Goal: Check status: Check status

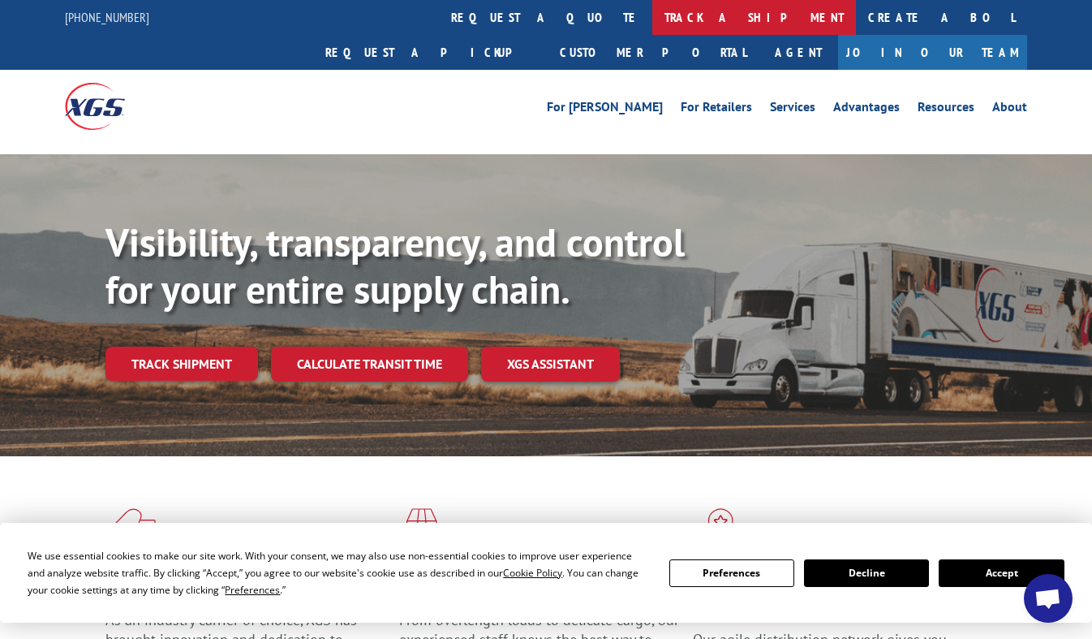
click at [653, 11] on link "track a shipment" at bounding box center [755, 17] width 204 height 35
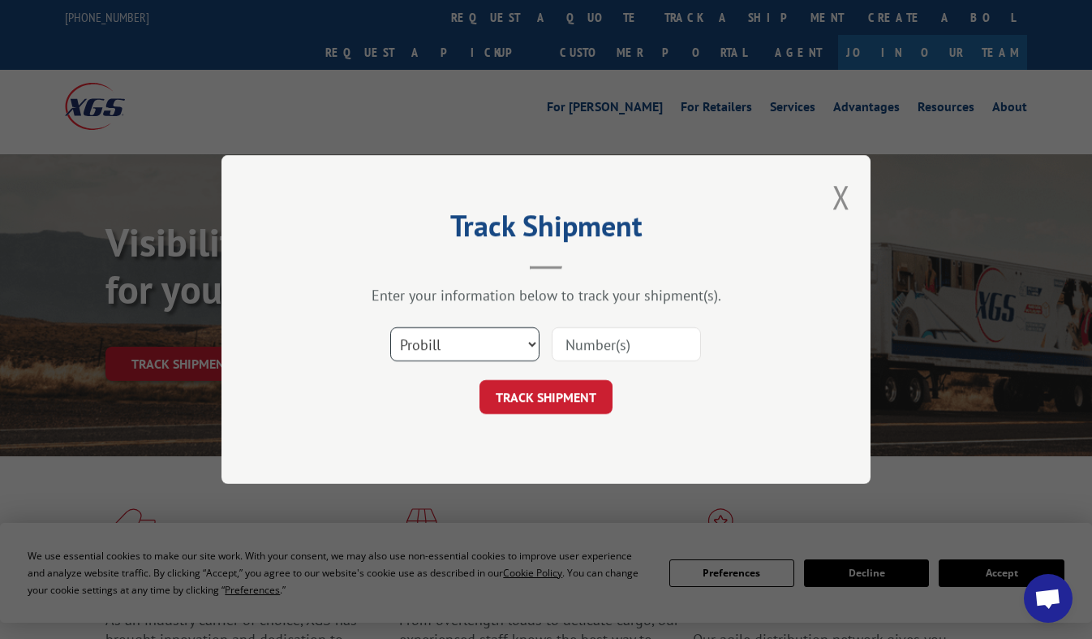
click at [507, 347] on select "Select category... Probill BOL PO" at bounding box center [464, 344] width 149 height 34
select select "bol"
click at [390, 327] on select "Select category... Probill BOL PO" at bounding box center [464, 344] width 149 height 34
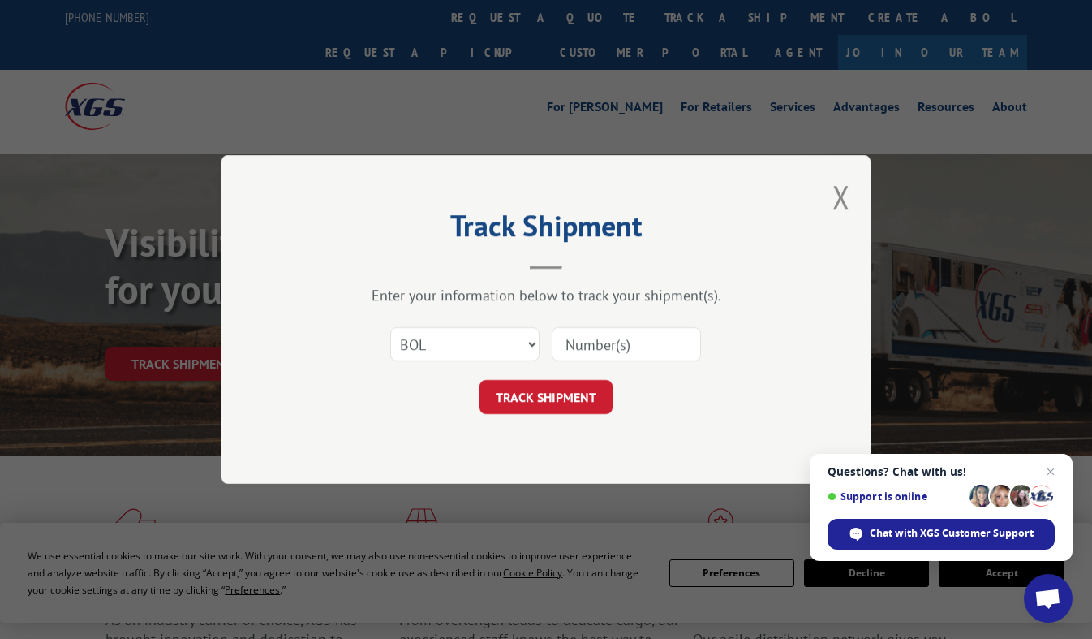
drag, startPoint x: 602, startPoint y: 348, endPoint x: 586, endPoint y: 336, distance: 20.3
click at [597, 343] on input at bounding box center [626, 344] width 149 height 34
click at [628, 344] on input at bounding box center [626, 344] width 149 height 34
type input "31537"
click button "TRACK SHIPMENT" at bounding box center [546, 397] width 133 height 34
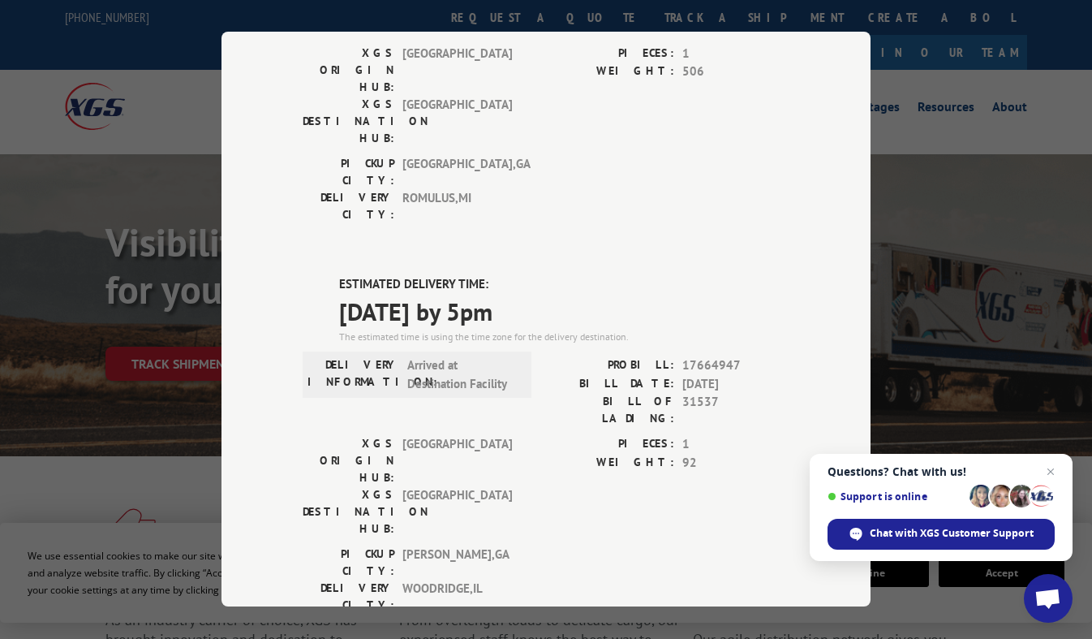
scroll to position [810, 0]
